Goal: Task Accomplishment & Management: Use online tool/utility

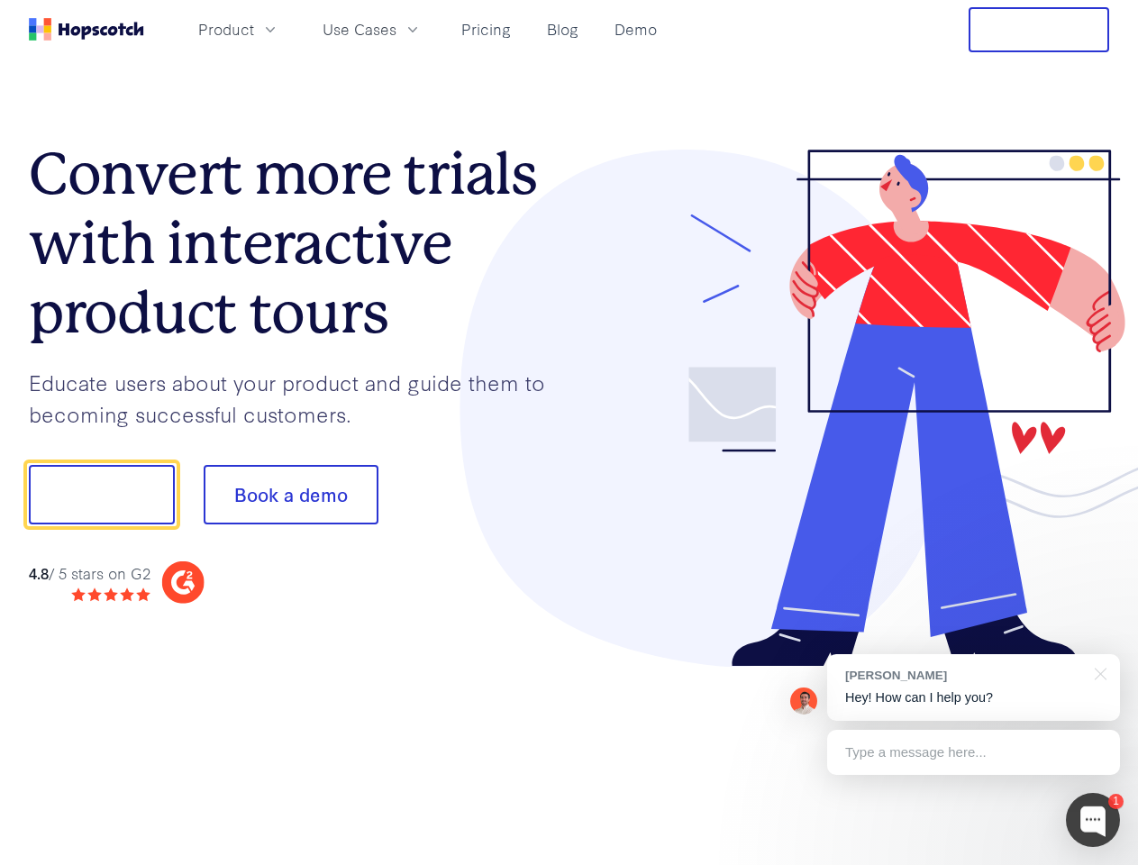
click at [569, 432] on div at bounding box center [839, 409] width 541 height 518
click at [254, 29] on span "Product" at bounding box center [226, 29] width 56 height 23
click at [396, 29] on span "Use Cases" at bounding box center [360, 29] width 74 height 23
click at [1039, 30] on button "Free Trial" at bounding box center [1038, 29] width 141 height 45
click at [101, 495] on button "Show me!" at bounding box center [102, 494] width 146 height 59
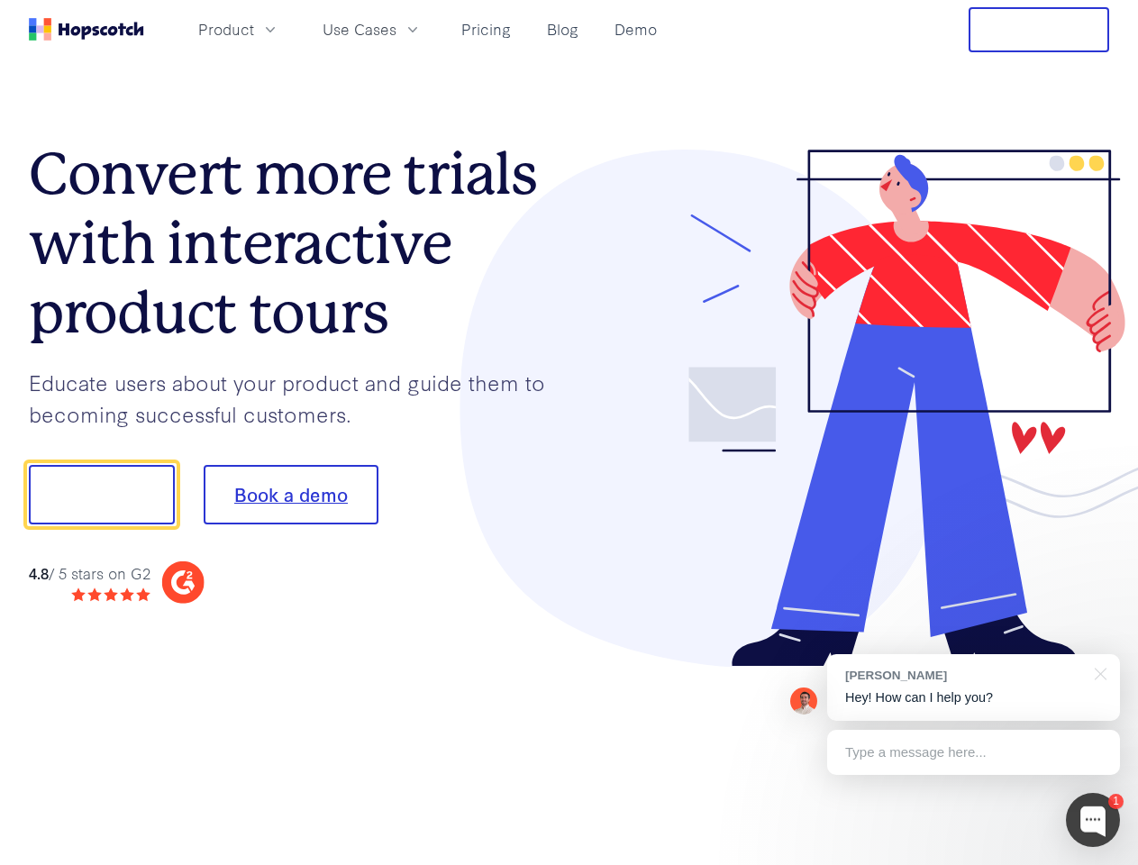
click at [290, 495] on button "Book a demo" at bounding box center [291, 494] width 175 height 59
click at [1093, 820] on div at bounding box center [1093, 820] width 54 height 54
click at [973, 687] on div "[PERSON_NAME] Hey! How can I help you?" at bounding box center [973, 687] width 293 height 67
click at [1097, 672] on div at bounding box center [951, 492] width 338 height 601
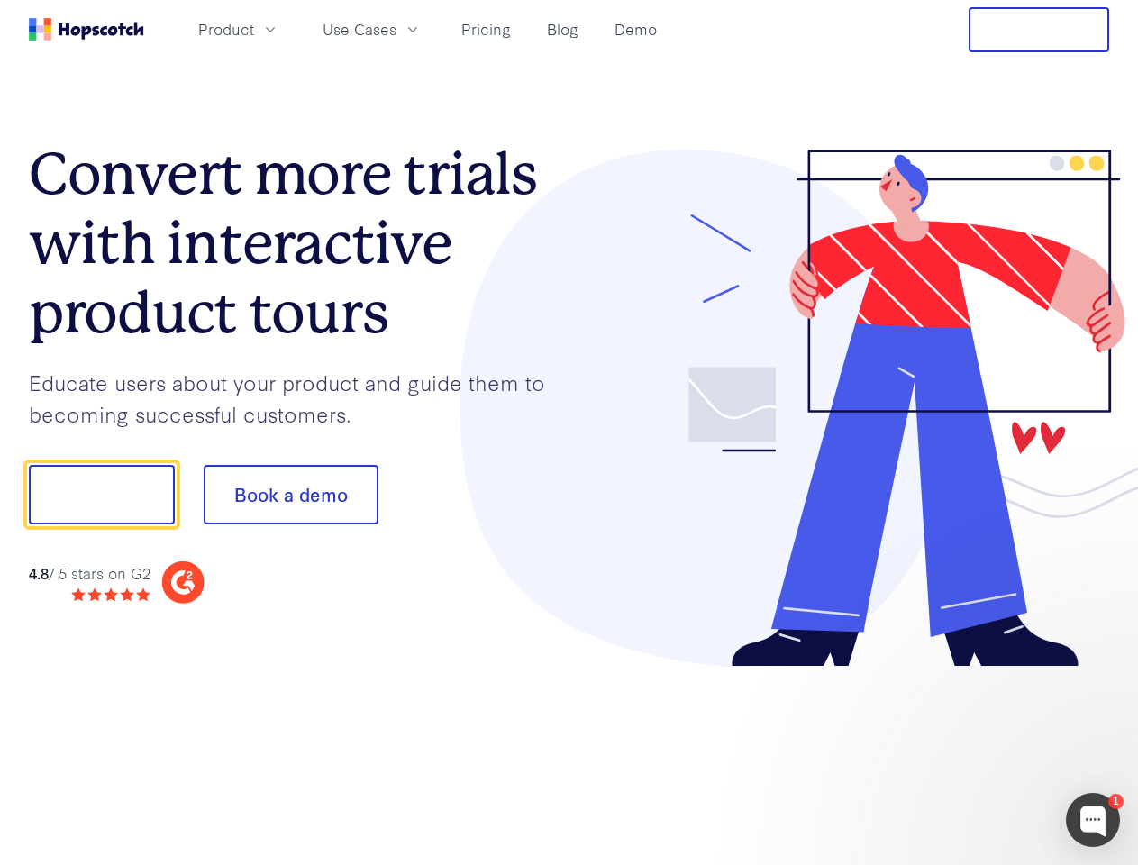
click at [973, 752] on div at bounding box center [951, 612] width 338 height 359
